Goal: Information Seeking & Learning: Learn about a topic

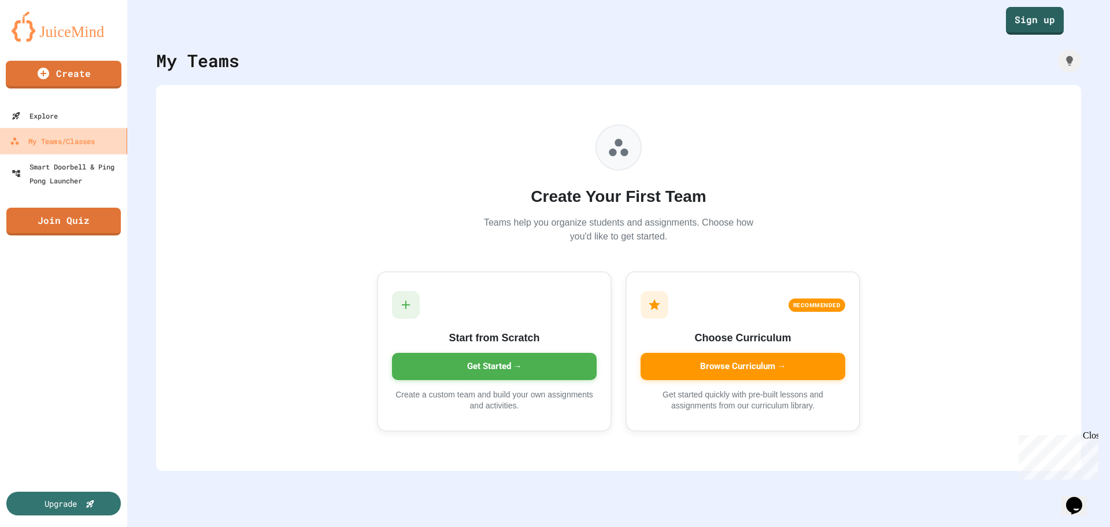
click at [65, 138] on div "My Teams/Classes" at bounding box center [52, 141] width 85 height 14
click at [1046, 21] on link "Sign up" at bounding box center [1035, 20] width 60 height 29
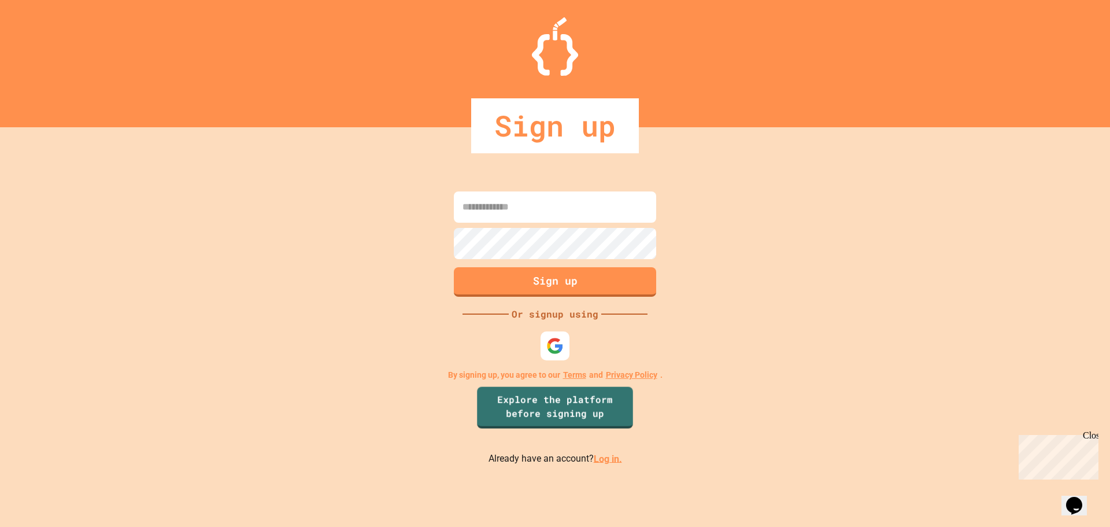
click at [607, 462] on link "Log in." at bounding box center [608, 458] width 28 height 11
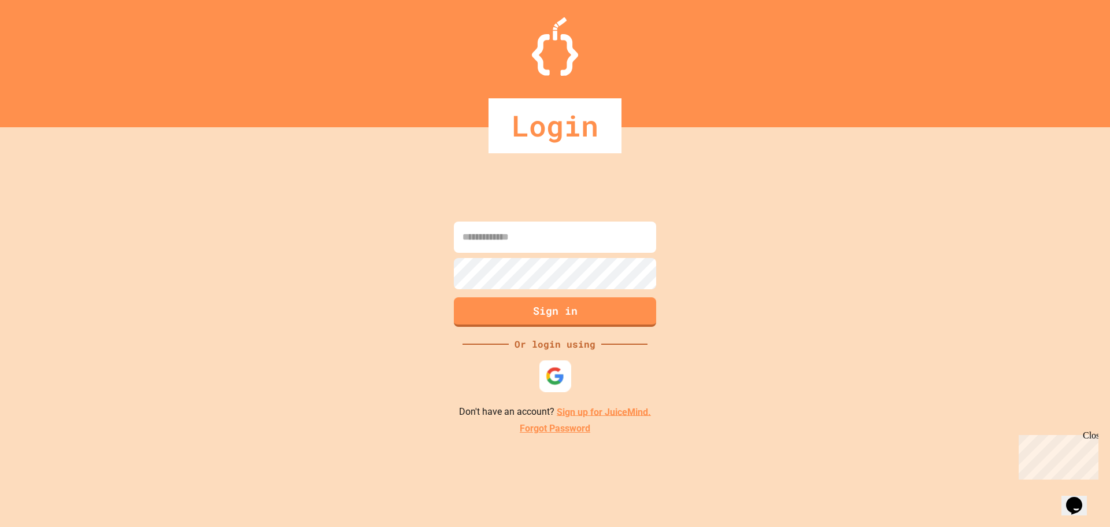
click at [558, 372] on img at bounding box center [555, 375] width 19 height 19
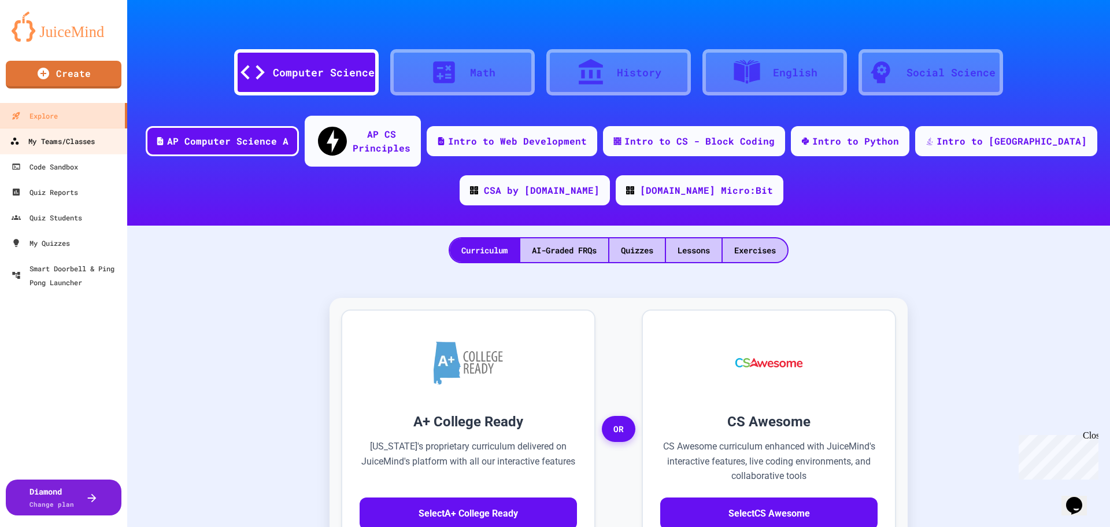
click at [64, 135] on div "My Teams/Classes" at bounding box center [52, 141] width 85 height 14
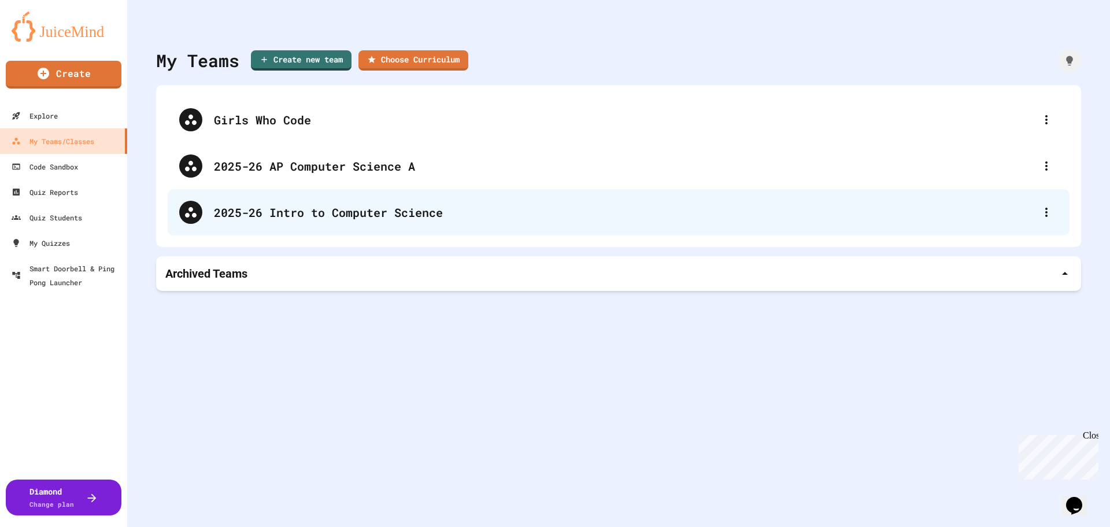
click at [594, 210] on div "2025-26 Intro to Computer Science" at bounding box center [624, 212] width 821 height 17
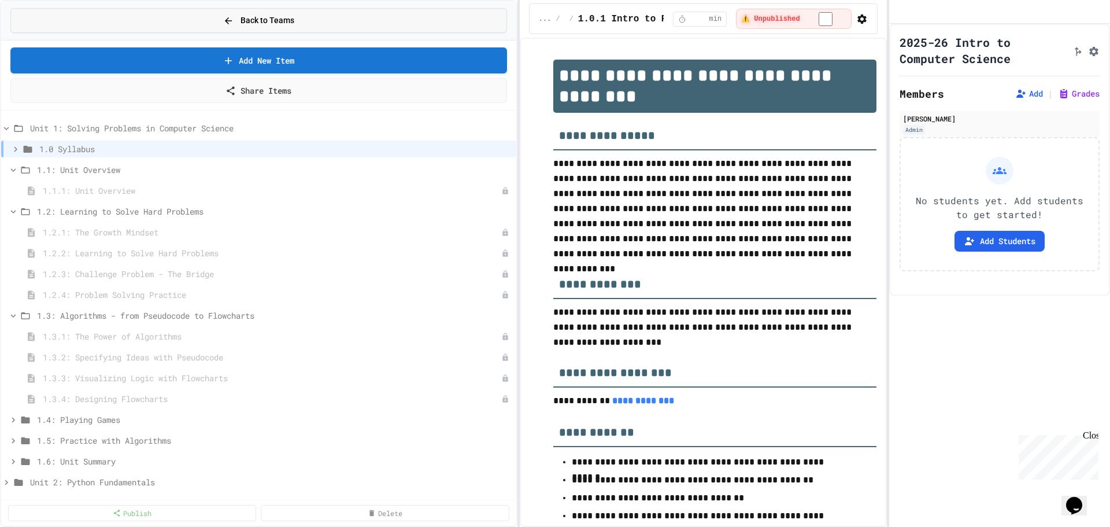
click at [308, 14] on button "Back to Teams" at bounding box center [258, 20] width 497 height 25
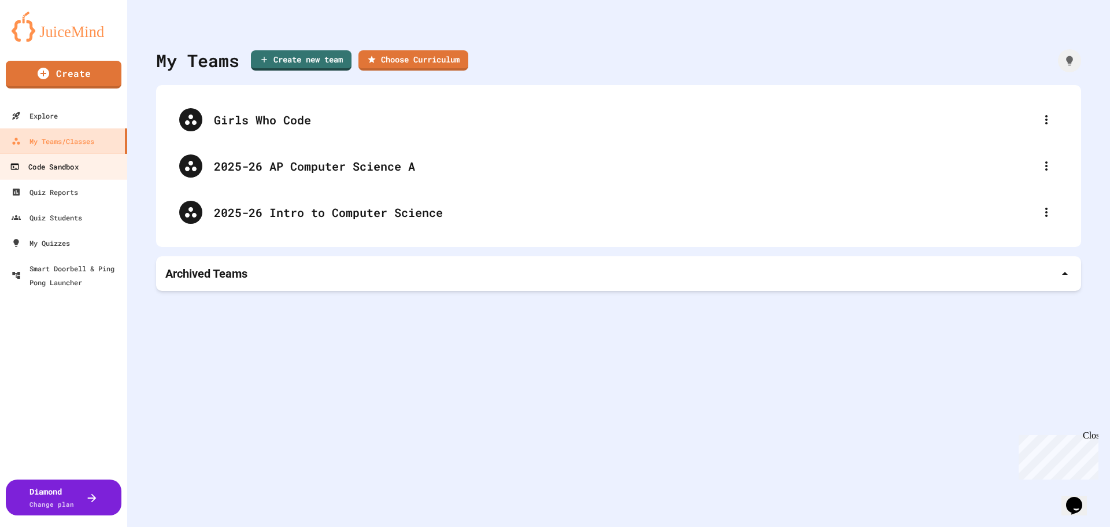
click at [65, 169] on div "Code Sandbox" at bounding box center [44, 167] width 68 height 14
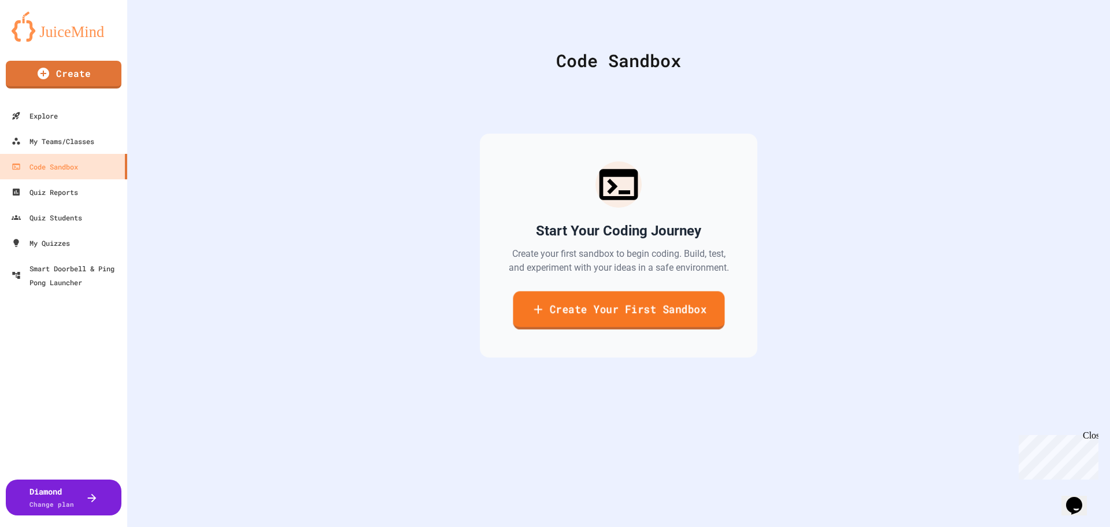
click at [565, 298] on link "Create Your First Sandbox" at bounding box center [619, 310] width 212 height 38
click at [52, 120] on div "Explore" at bounding box center [33, 116] width 47 height 14
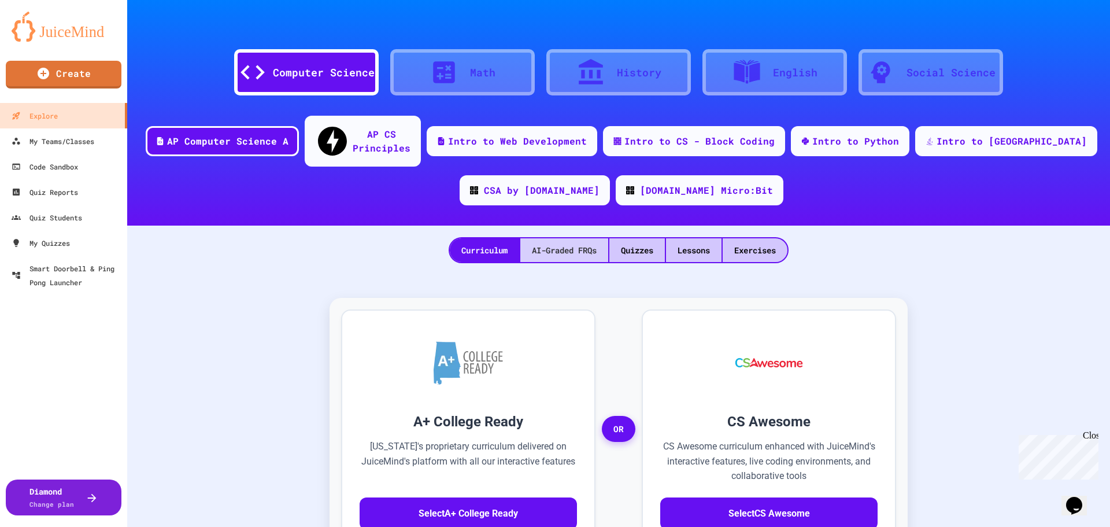
click at [565, 238] on div "AI-Graded FRQs" at bounding box center [564, 250] width 88 height 24
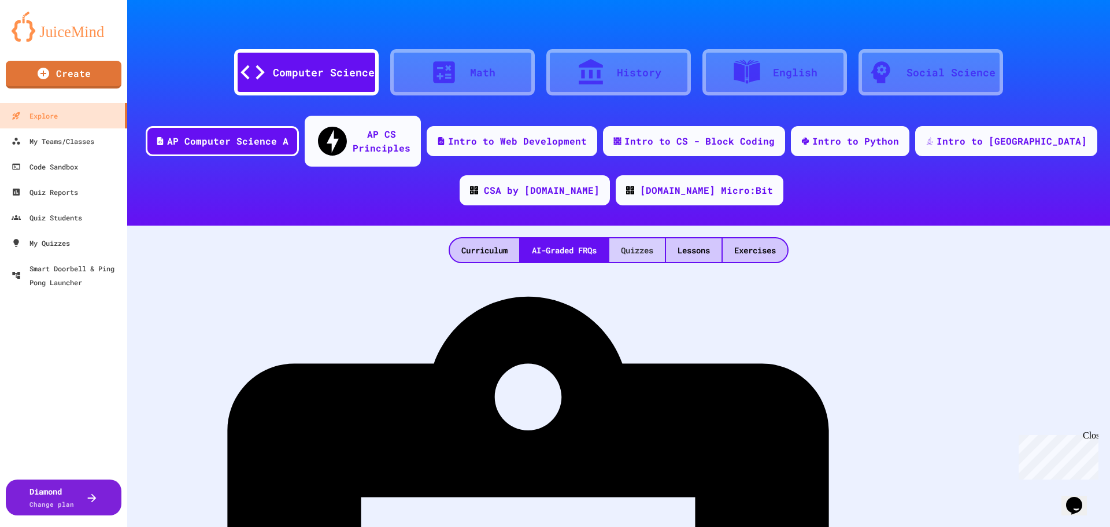
click at [646, 238] on div "Quizzes" at bounding box center [637, 250] width 56 height 24
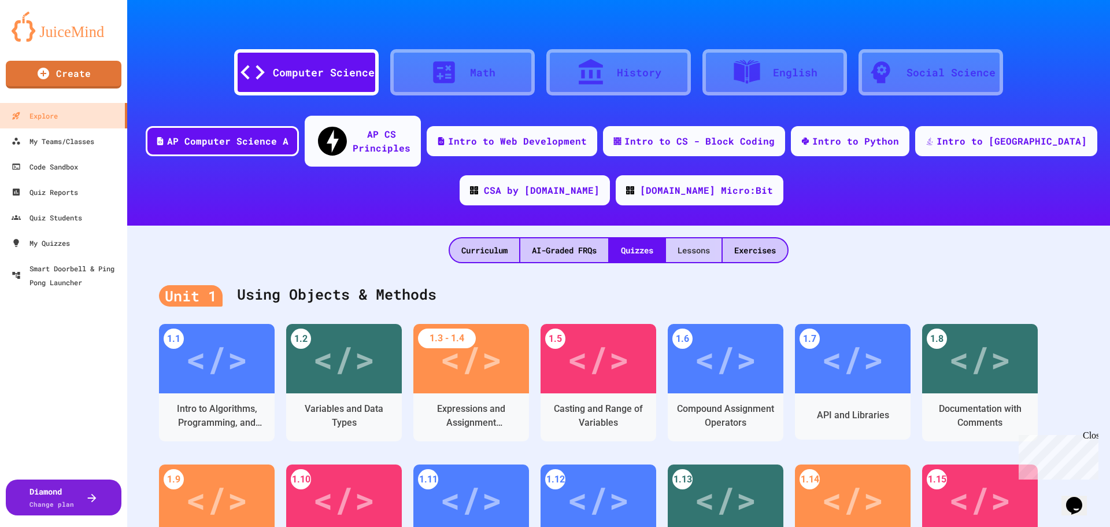
click at [701, 238] on div "Lessons" at bounding box center [694, 250] width 56 height 24
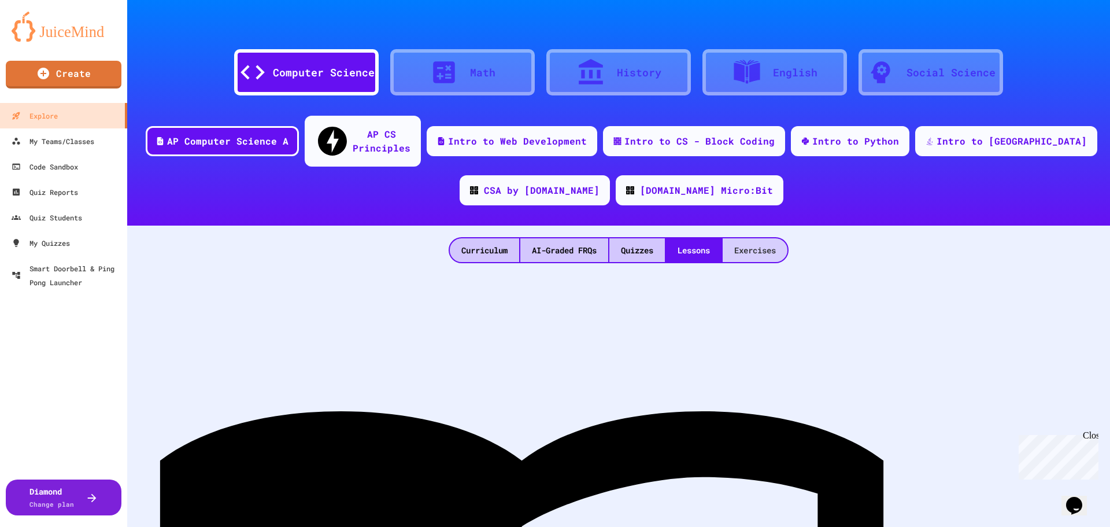
click at [761, 238] on div "Exercises" at bounding box center [755, 250] width 65 height 24
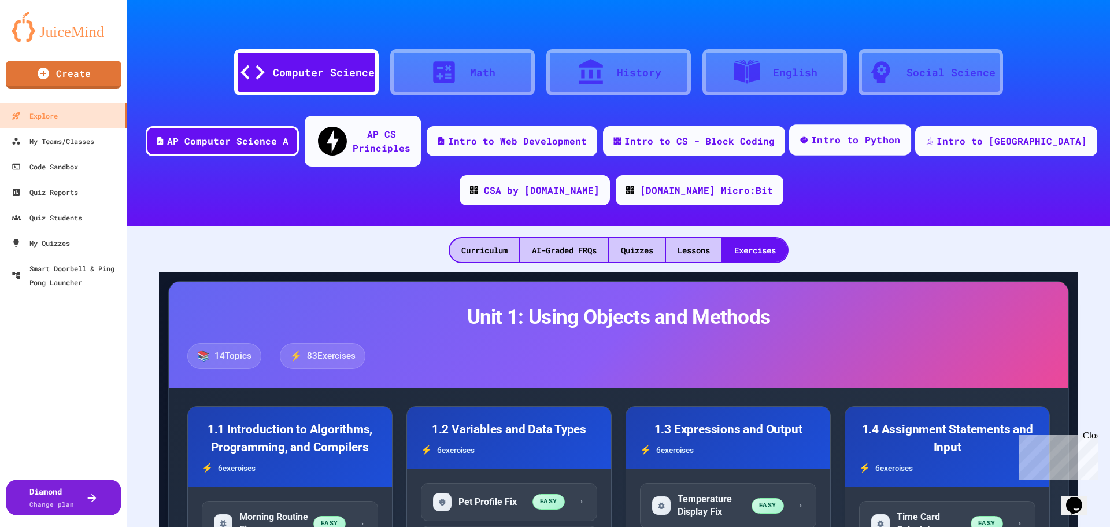
click at [856, 136] on div "Intro to Python" at bounding box center [856, 140] width 90 height 14
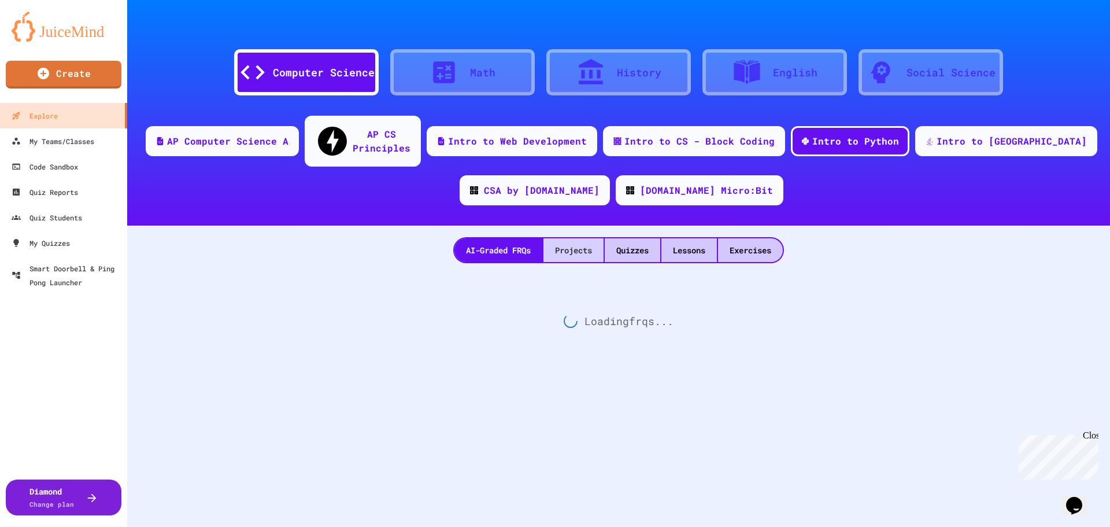
click at [572, 238] on div "Projects" at bounding box center [573, 250] width 60 height 24
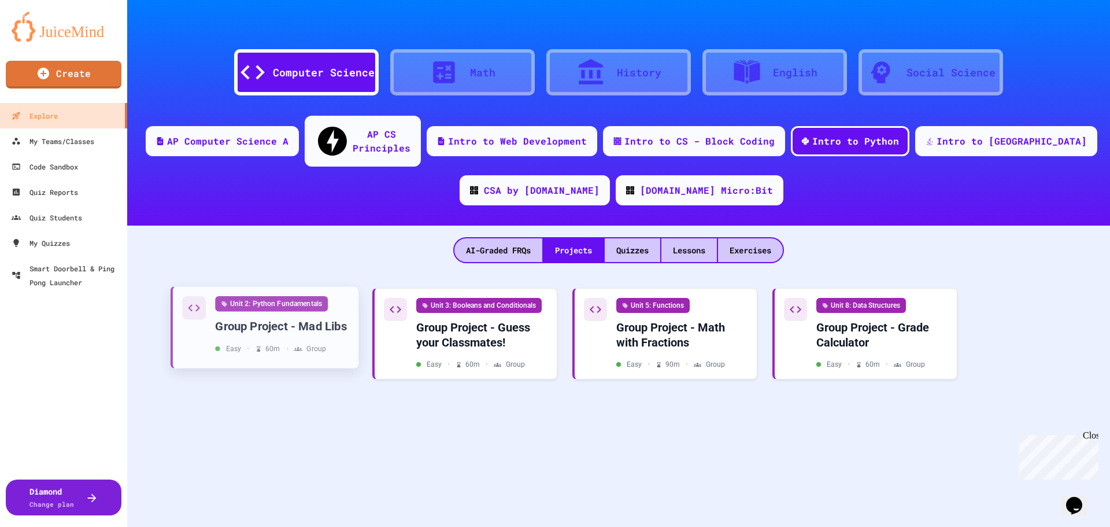
click at [328, 313] on div "Unit 2: Python Fundamentals Group Project - Mad Libs Easy • 60 m • Group" at bounding box center [282, 325] width 134 height 58
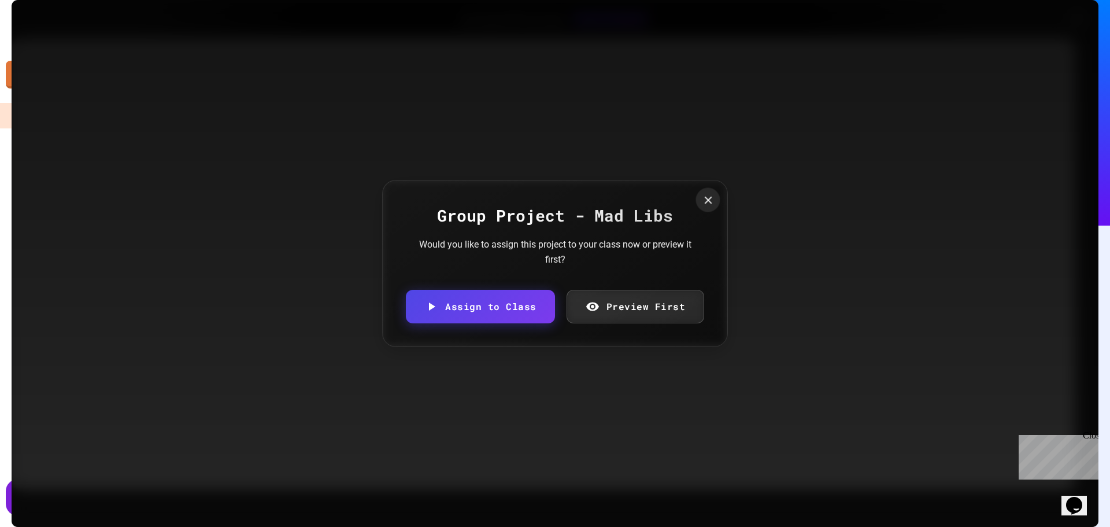
click at [705, 202] on icon at bounding box center [708, 200] width 13 height 13
